Goal: Transaction & Acquisition: Purchase product/service

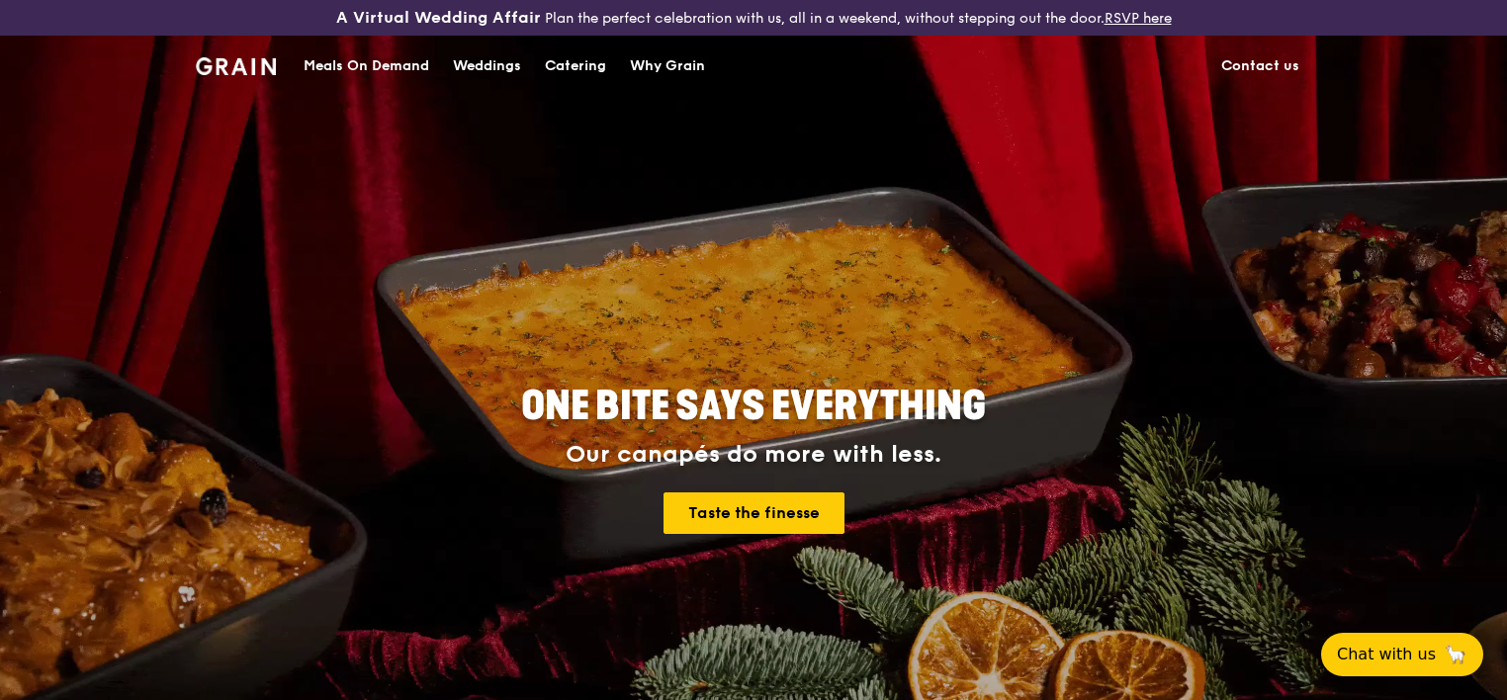
click at [77, 415] on div "ONE BITE SAYS EVERYTHING Our canapés do more with less. Taste the finesse" at bounding box center [753, 431] width 1507 height 791
click at [593, 64] on div "Catering" at bounding box center [575, 66] width 61 height 59
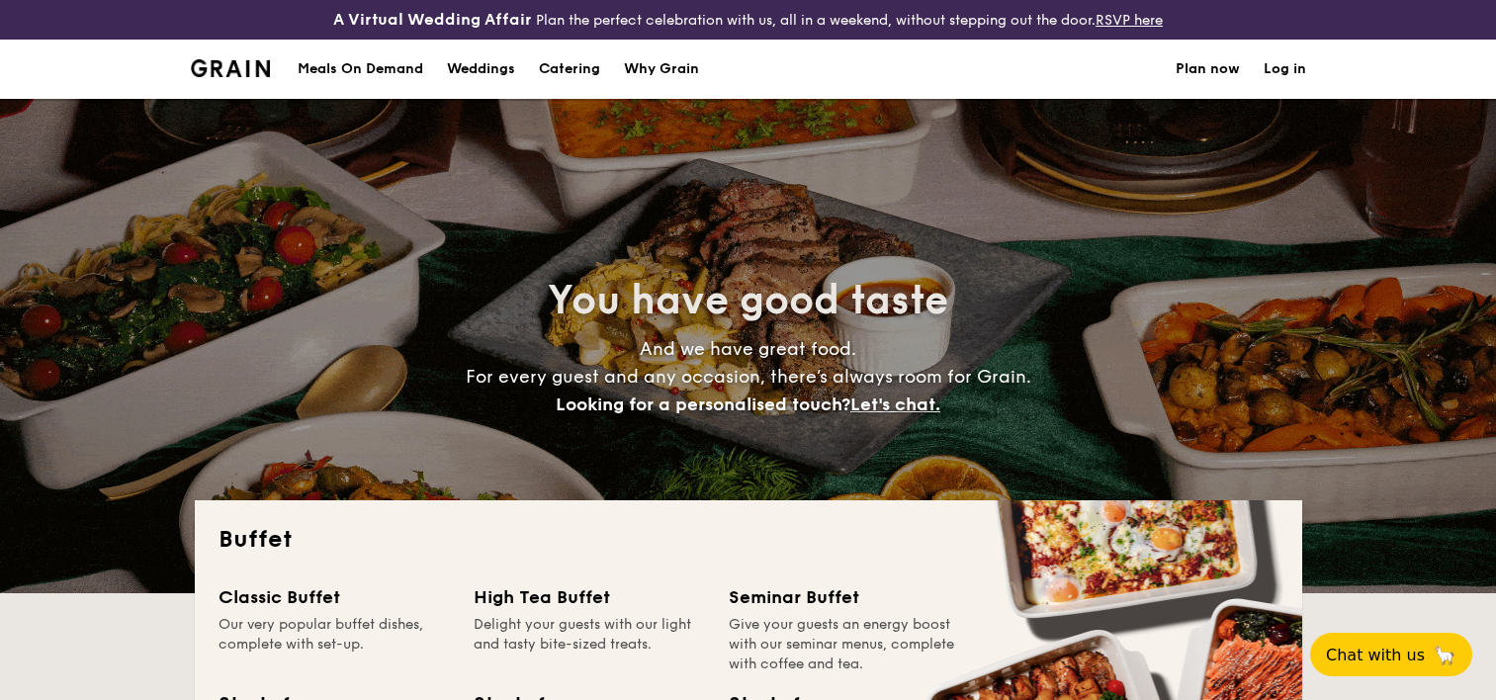
select select
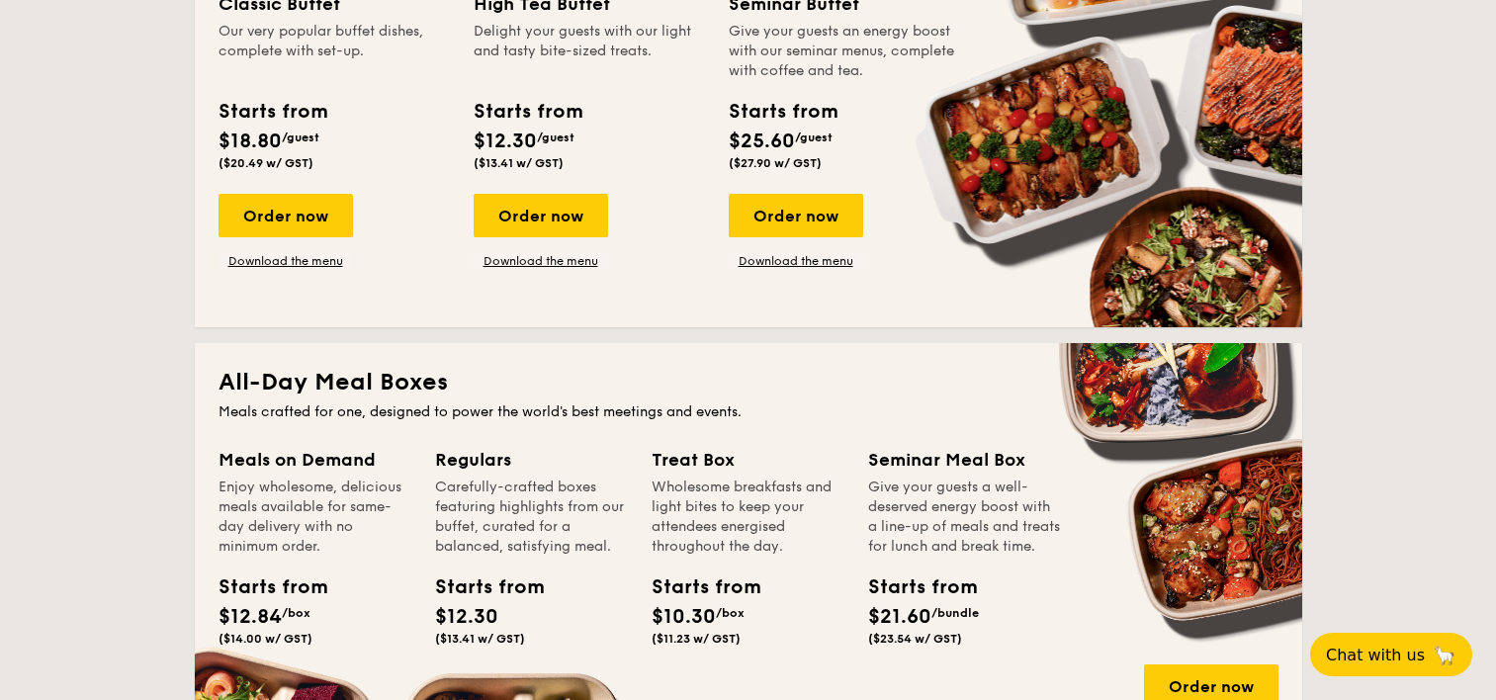
scroll to position [396, 0]
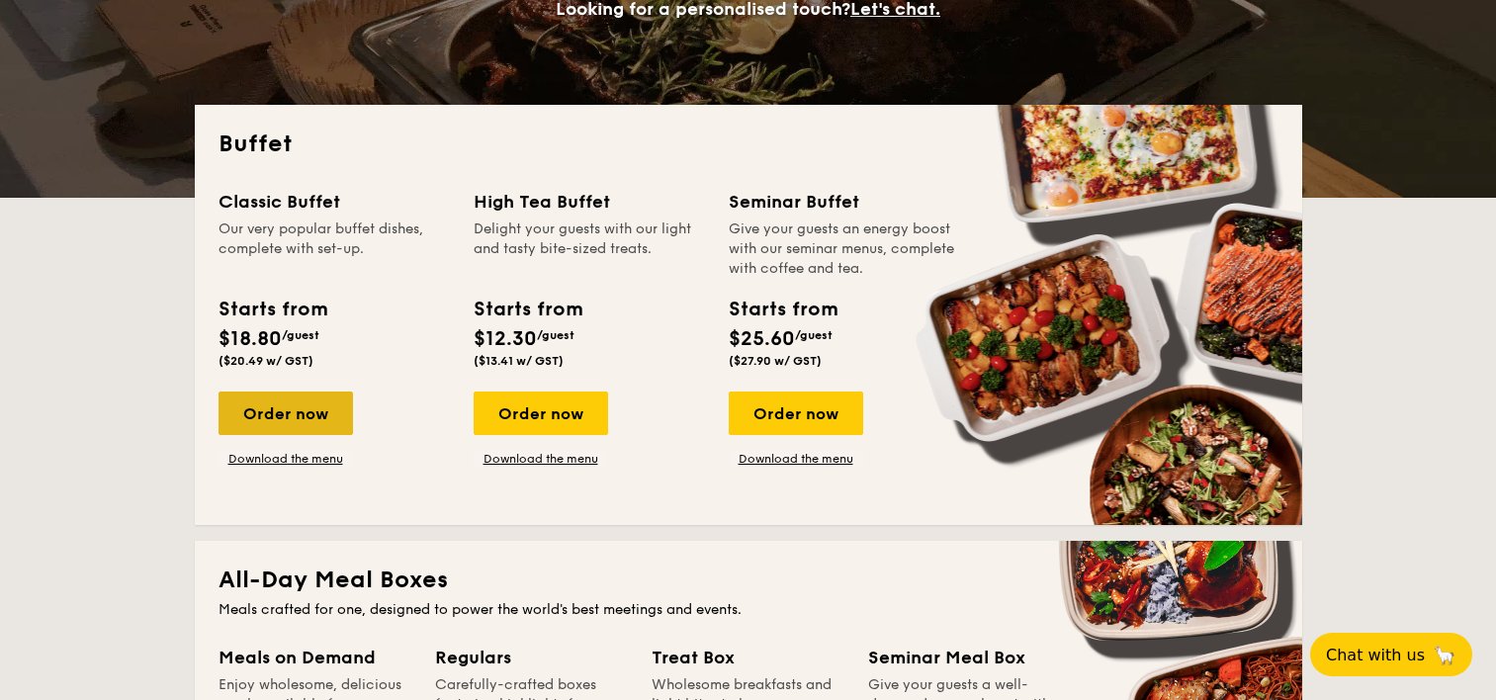
click at [268, 424] on div "Order now" at bounding box center [286, 414] width 134 height 44
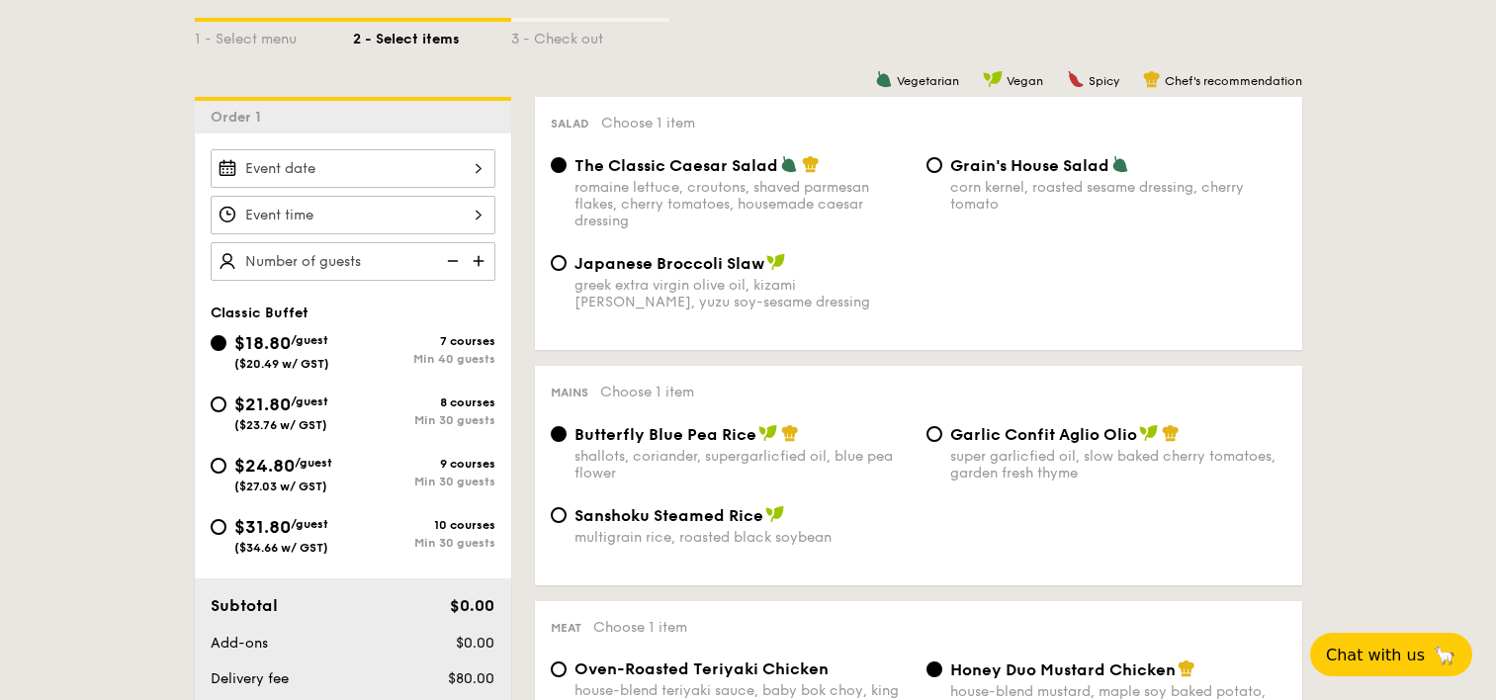
scroll to position [490, 0]
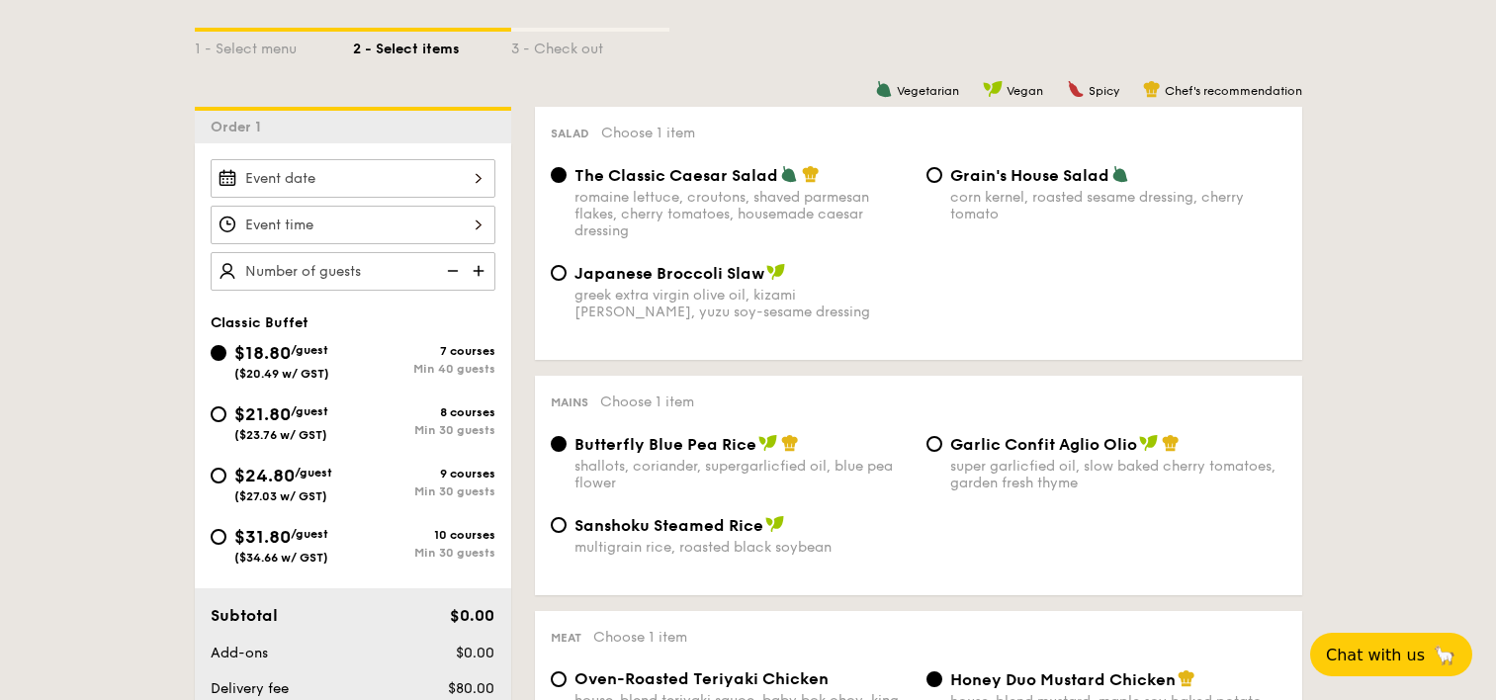
select select
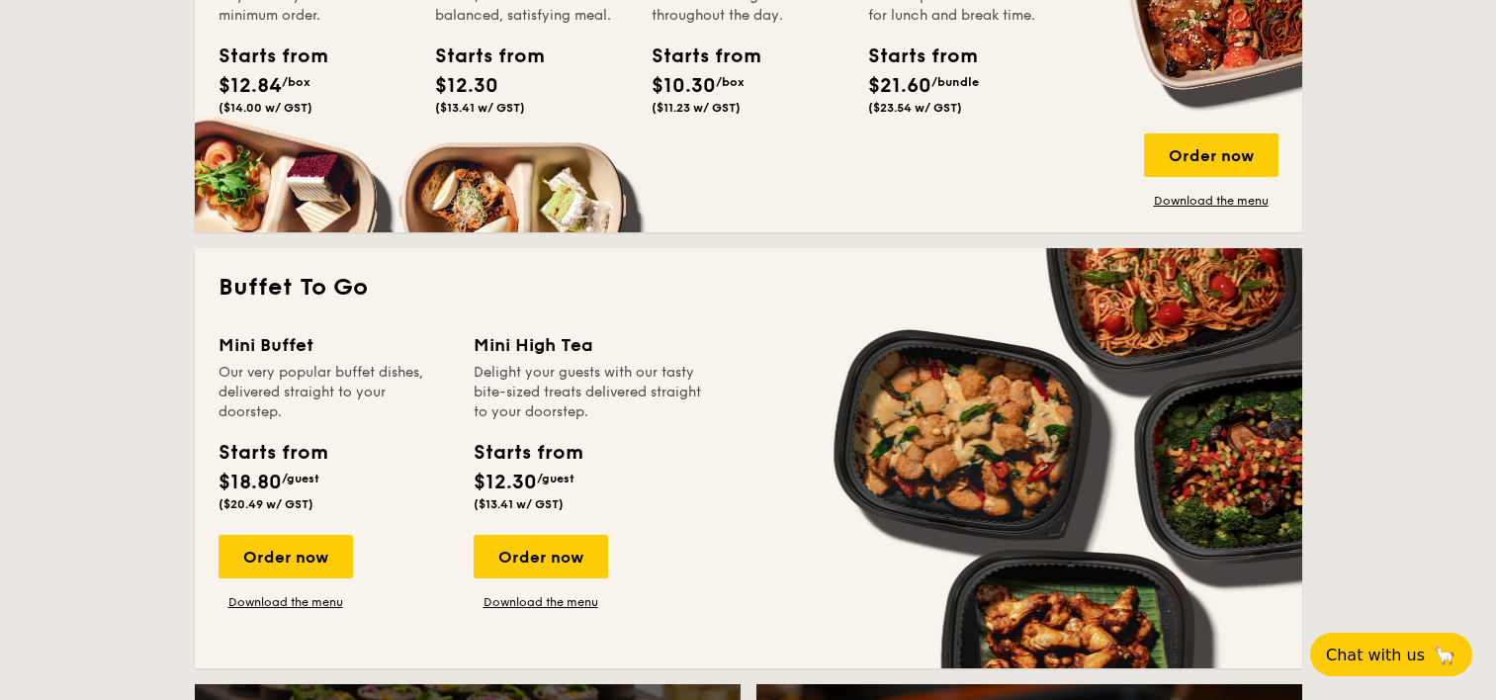
scroll to position [1126, 0]
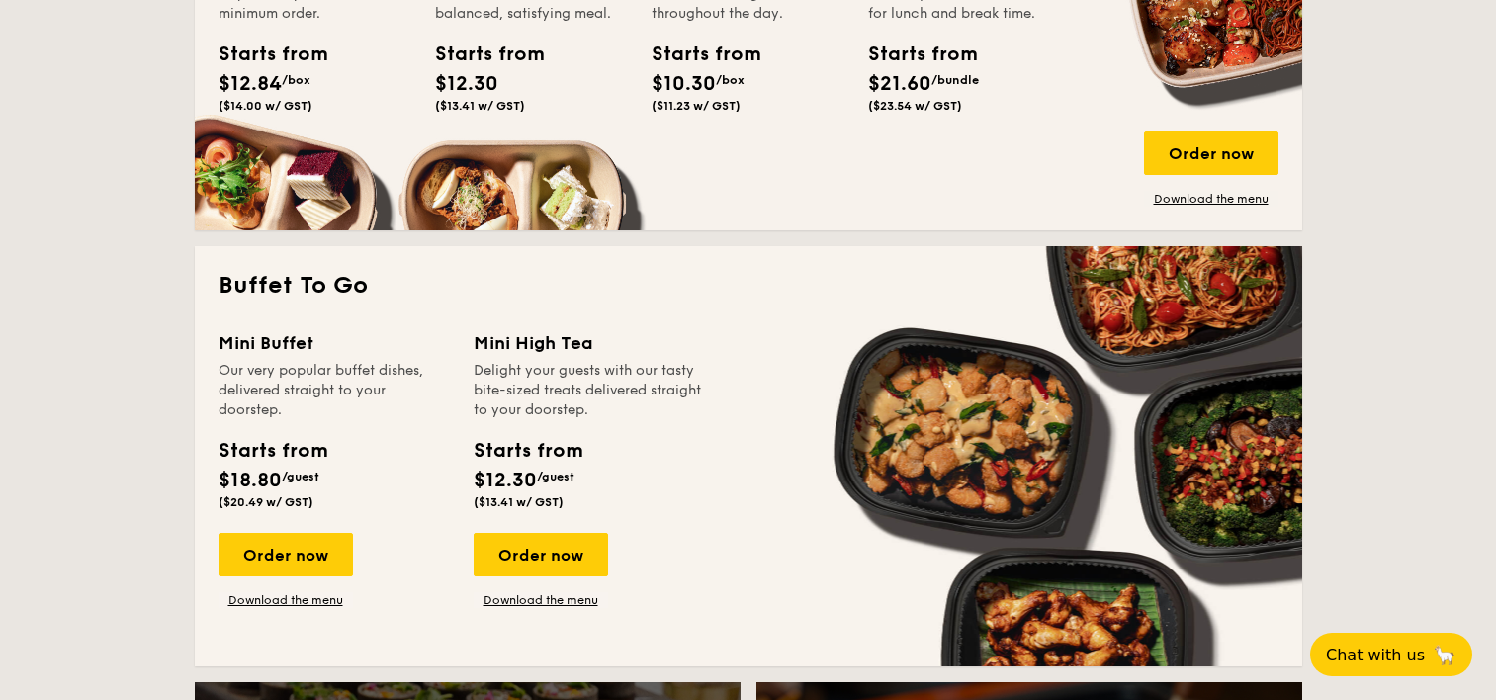
click at [294, 541] on div "Order now" at bounding box center [286, 555] width 134 height 44
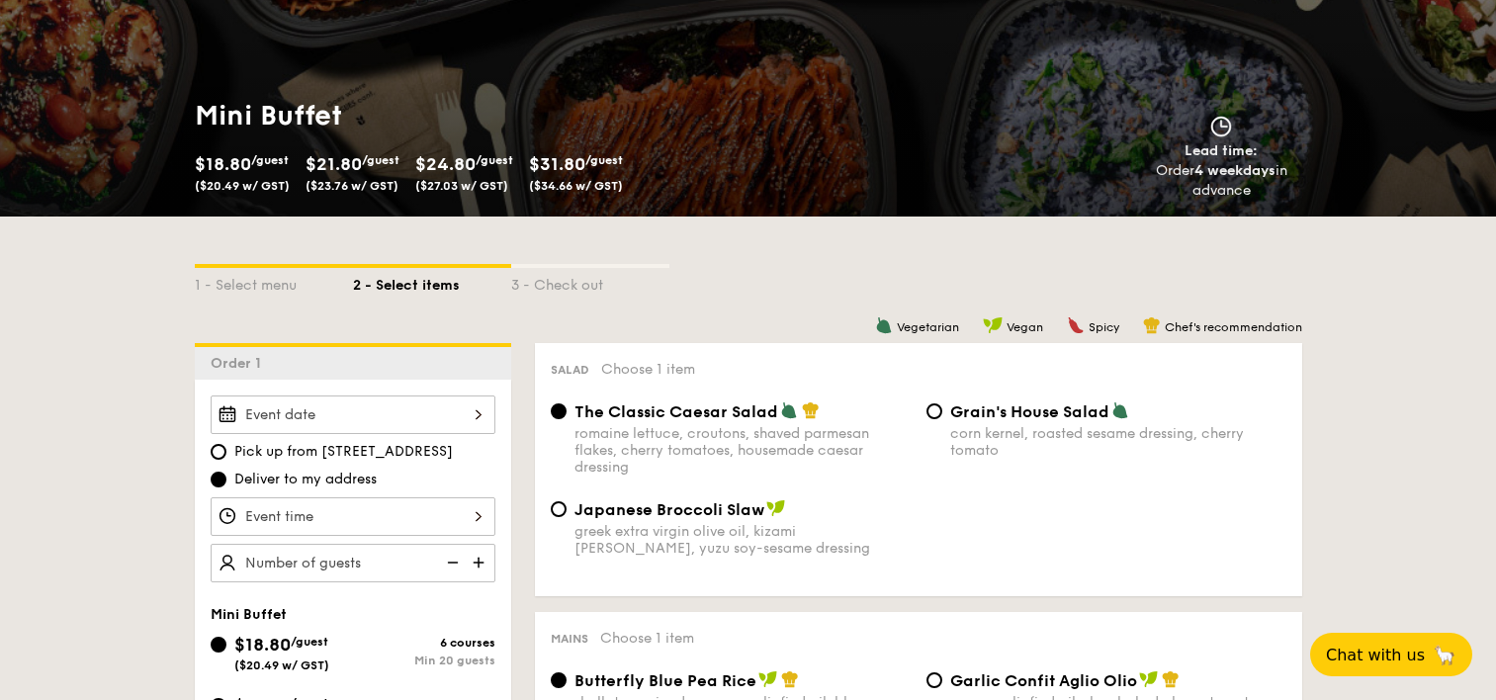
scroll to position [395, 0]
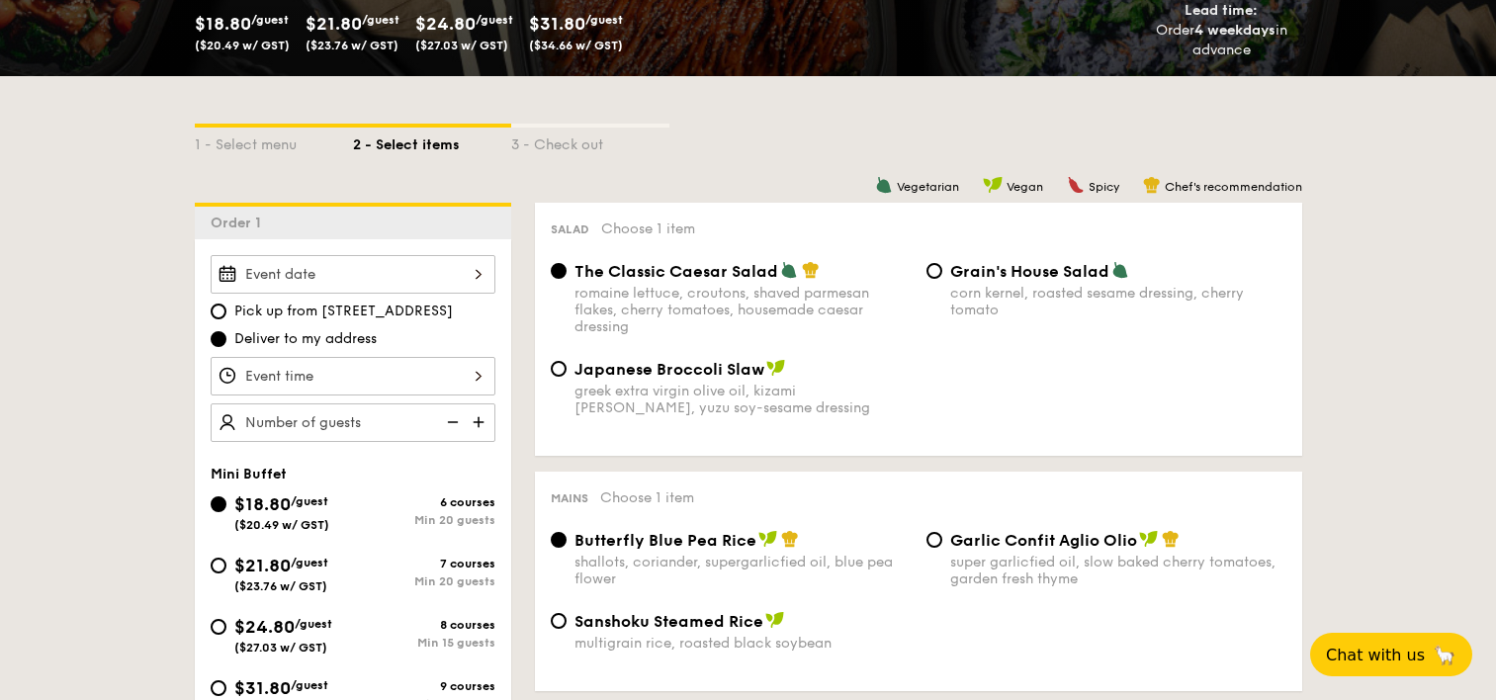
click at [222, 556] on div "$21.80 /guest ($23.76 w/ GST)" at bounding box center [282, 573] width 142 height 42
click at [222, 558] on input "$21.80 /guest ($23.76 w/ GST) 7 courses Min 20 guests" at bounding box center [219, 566] width 16 height 16
radio input "true"
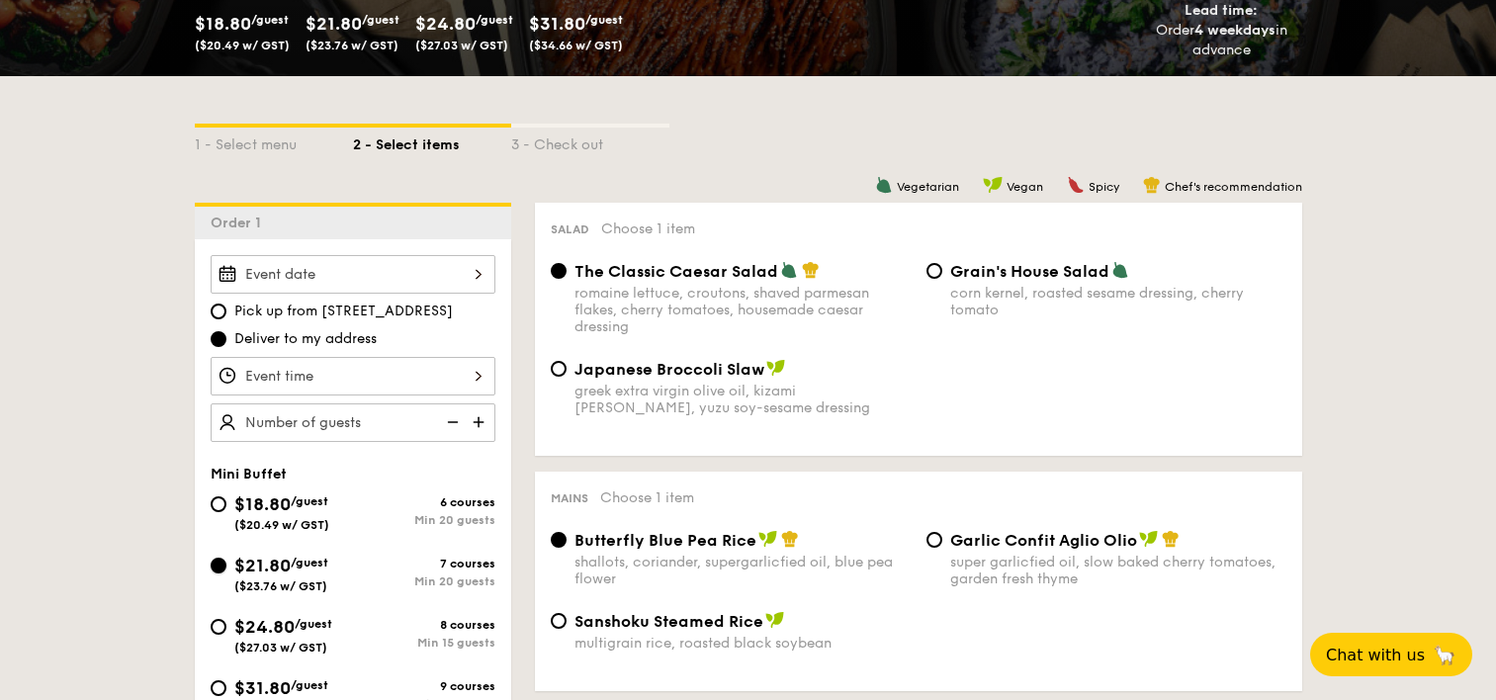
radio input "false"
radio input "true"
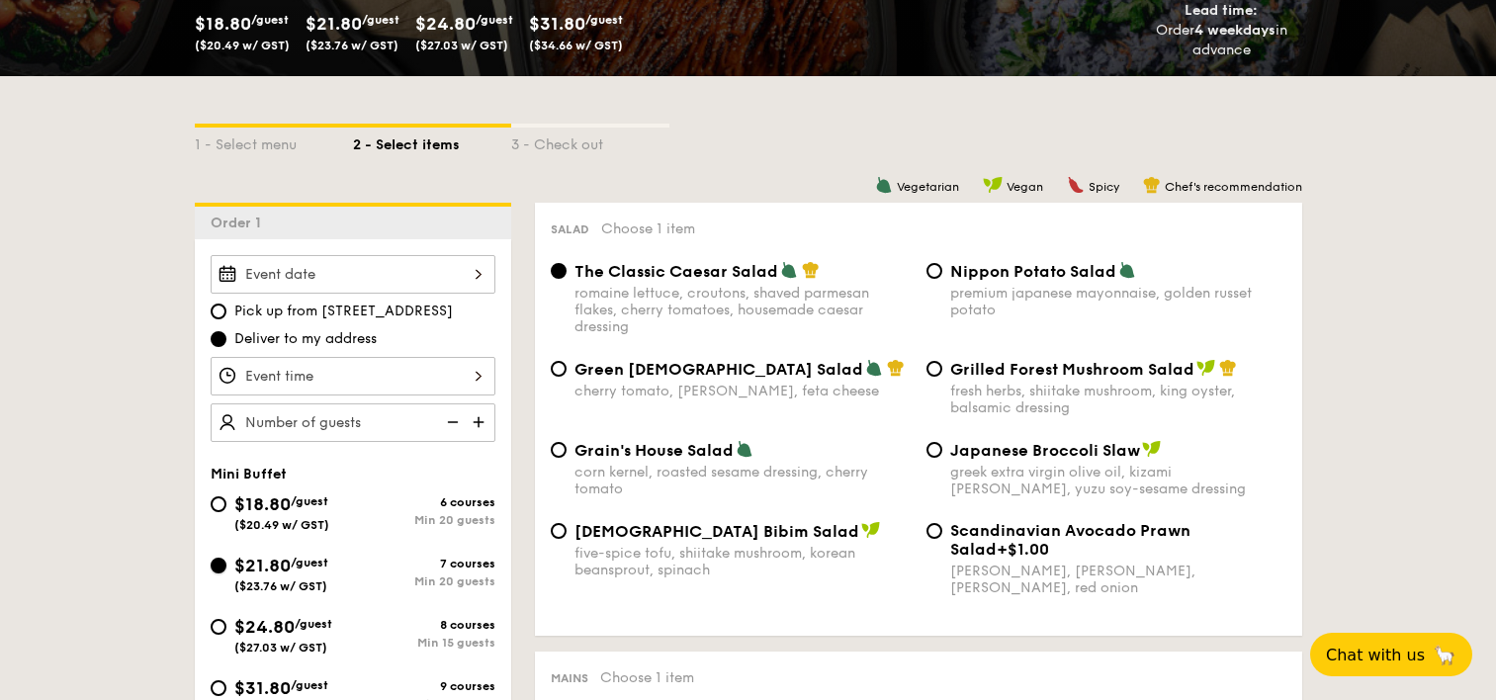
click at [218, 572] on input "$21.80 /guest ($23.76 w/ GST) 7 courses Min 20 guests" at bounding box center [219, 566] width 16 height 16
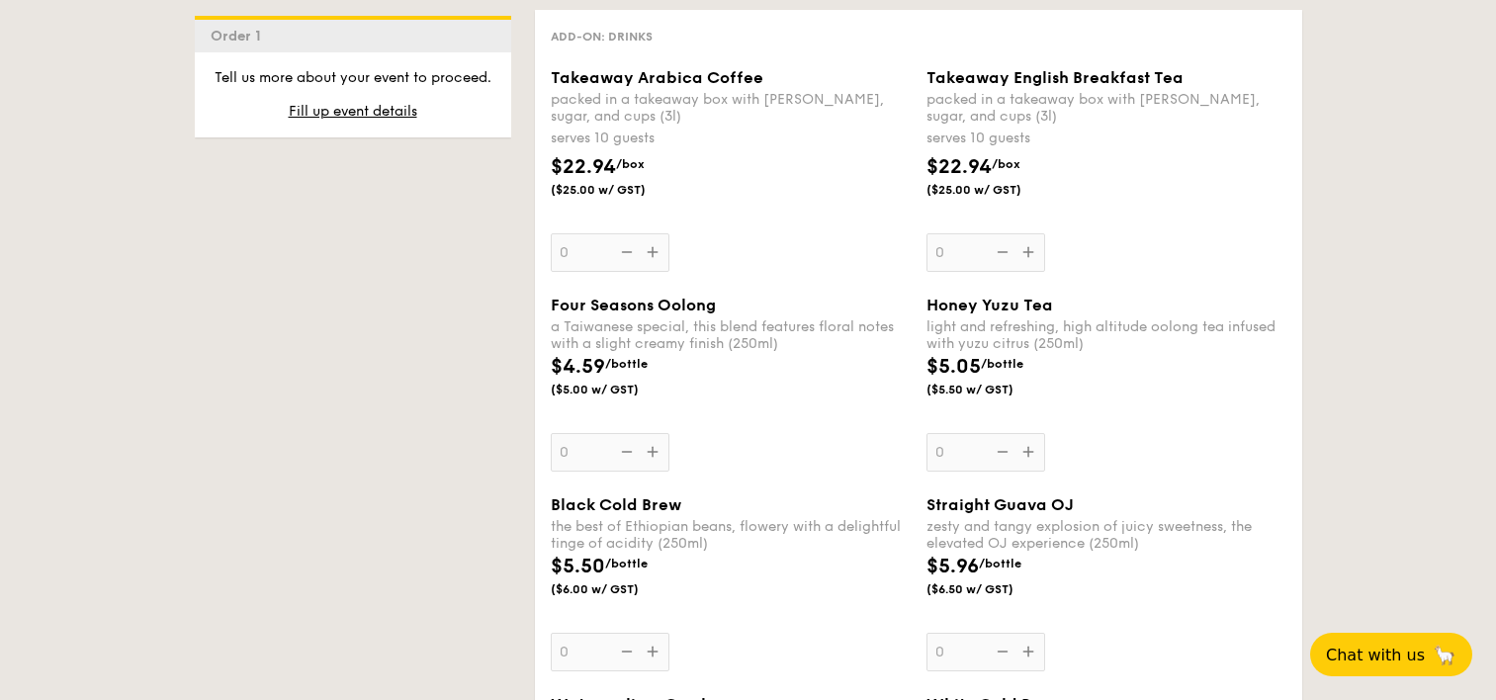
scroll to position [4526, 0]
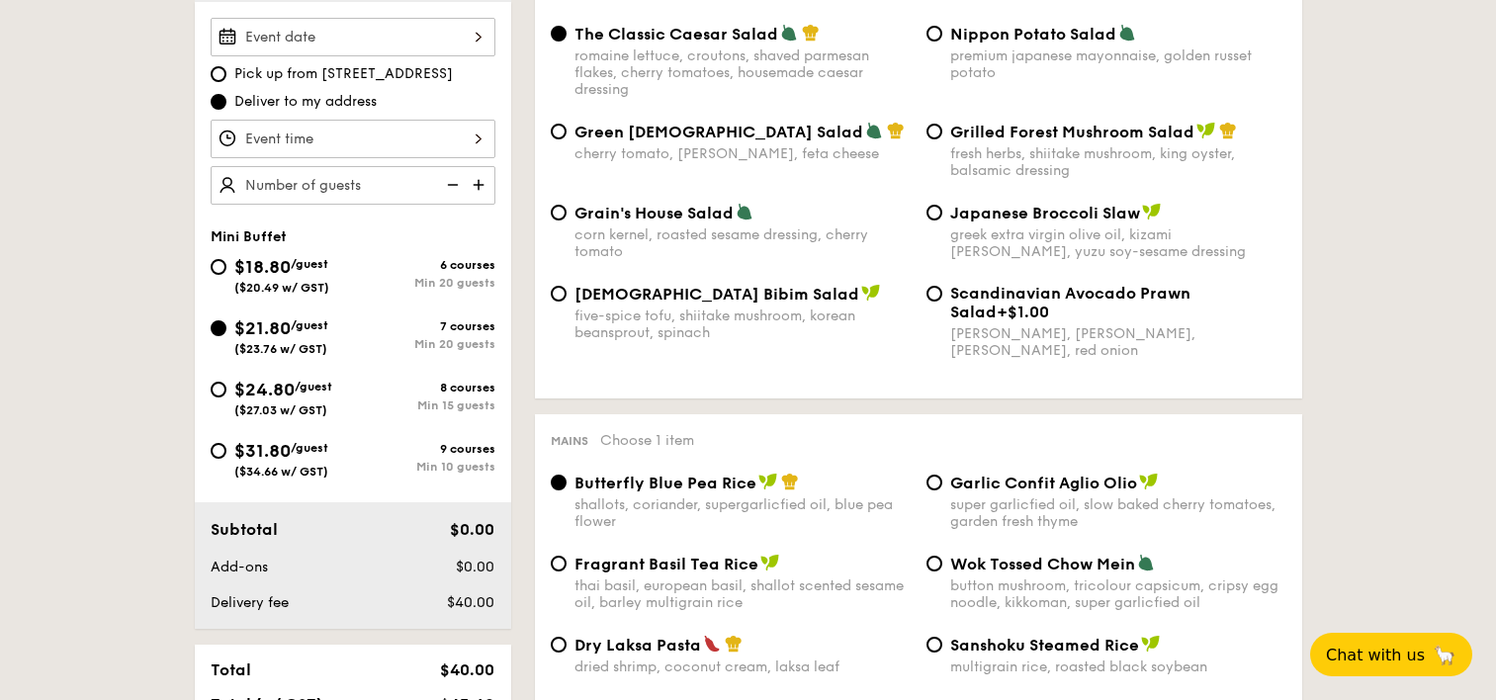
scroll to position [590, 0]
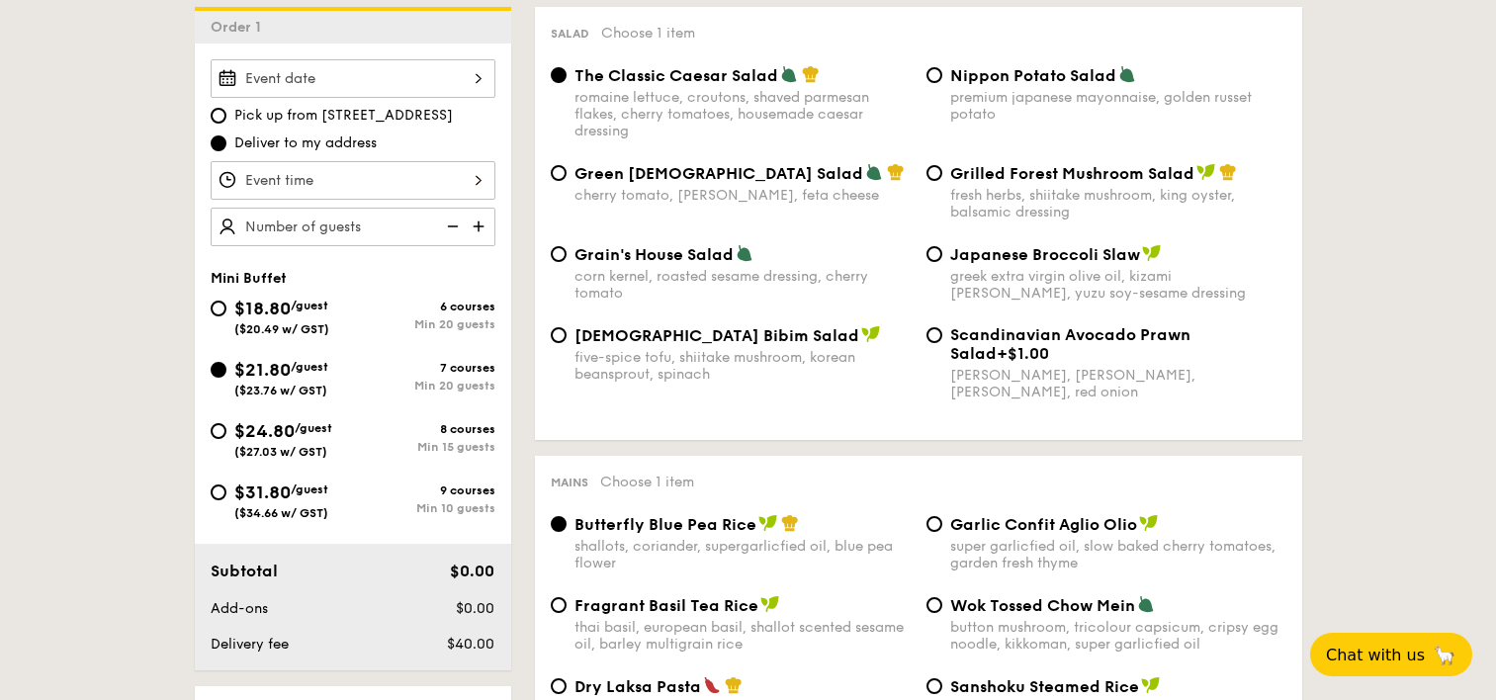
click at [404, 228] on input "text" at bounding box center [353, 227] width 285 height 39
type input "20 guests"
